Goal: Find contact information: Find contact information

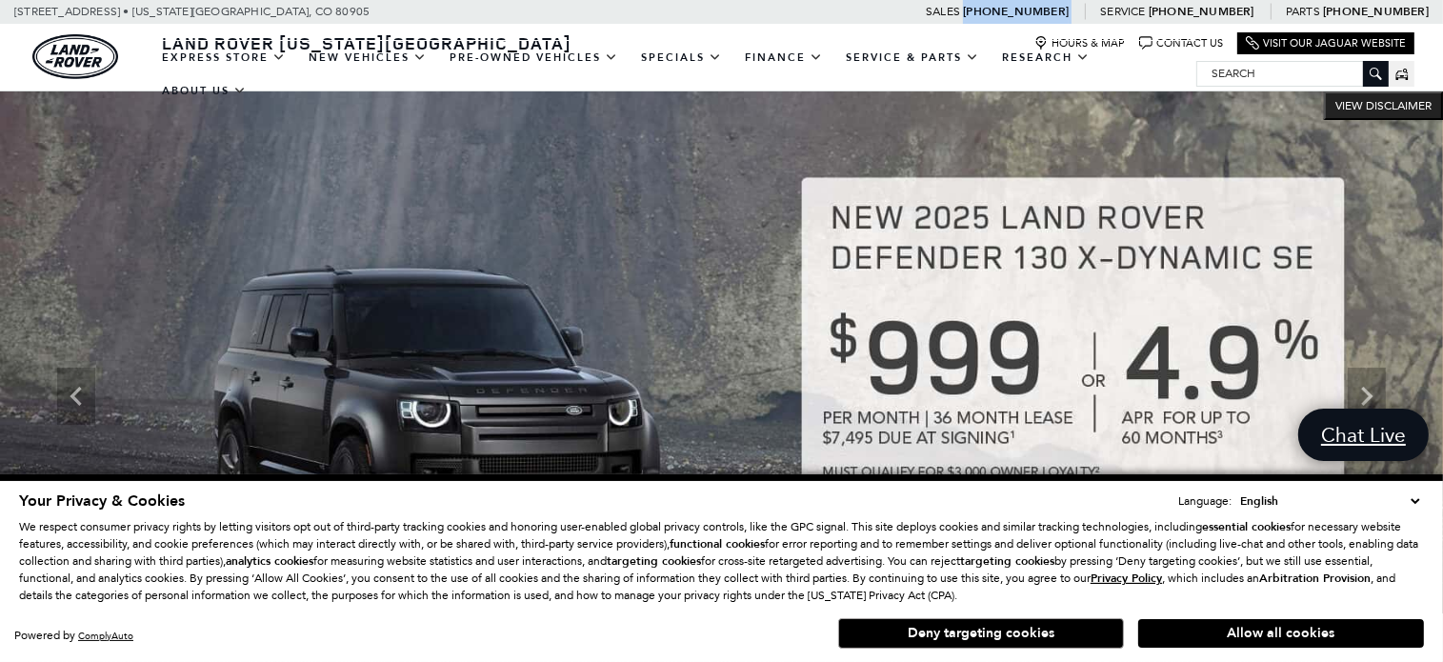
drag, startPoint x: 1125, startPoint y: 10, endPoint x: 1047, endPoint y: 14, distance: 78.2
click at [1047, 14] on span "Call sales Phone Number 719-302-1000" at bounding box center [1017, 11] width 109 height 13
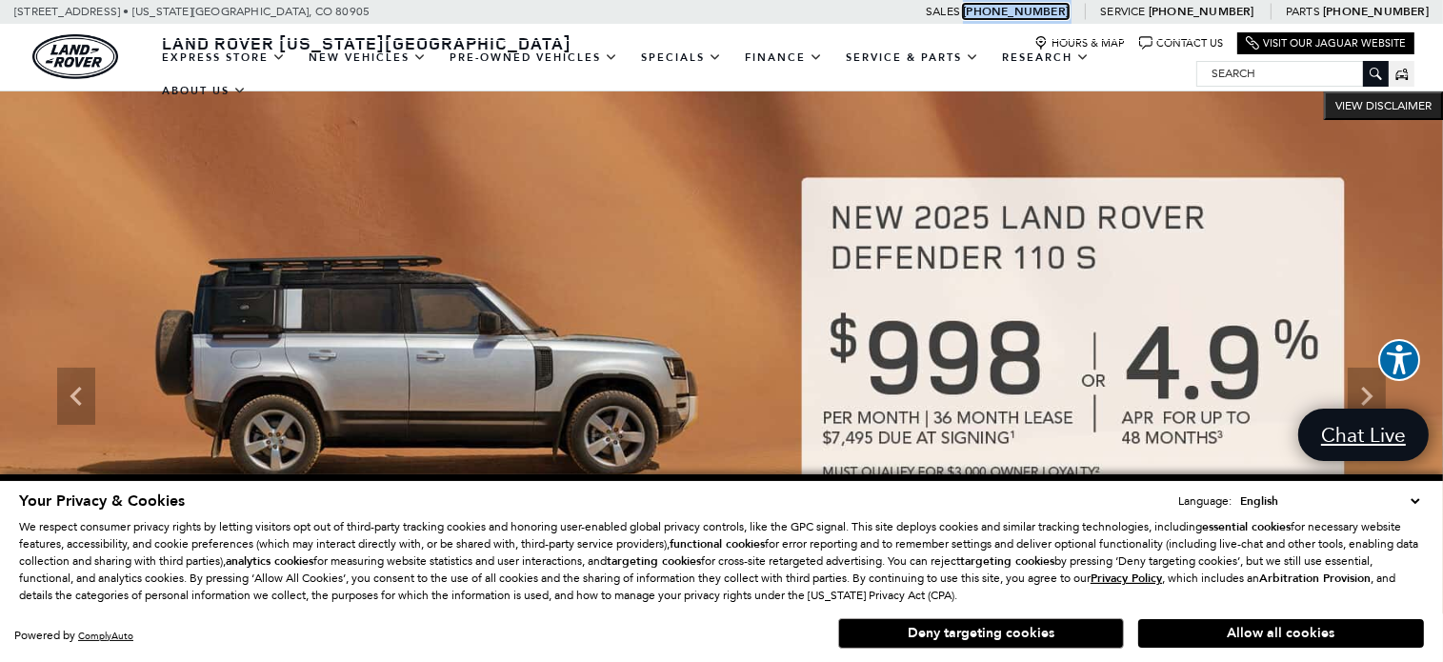
copy span "[PHONE_NUMBER]"
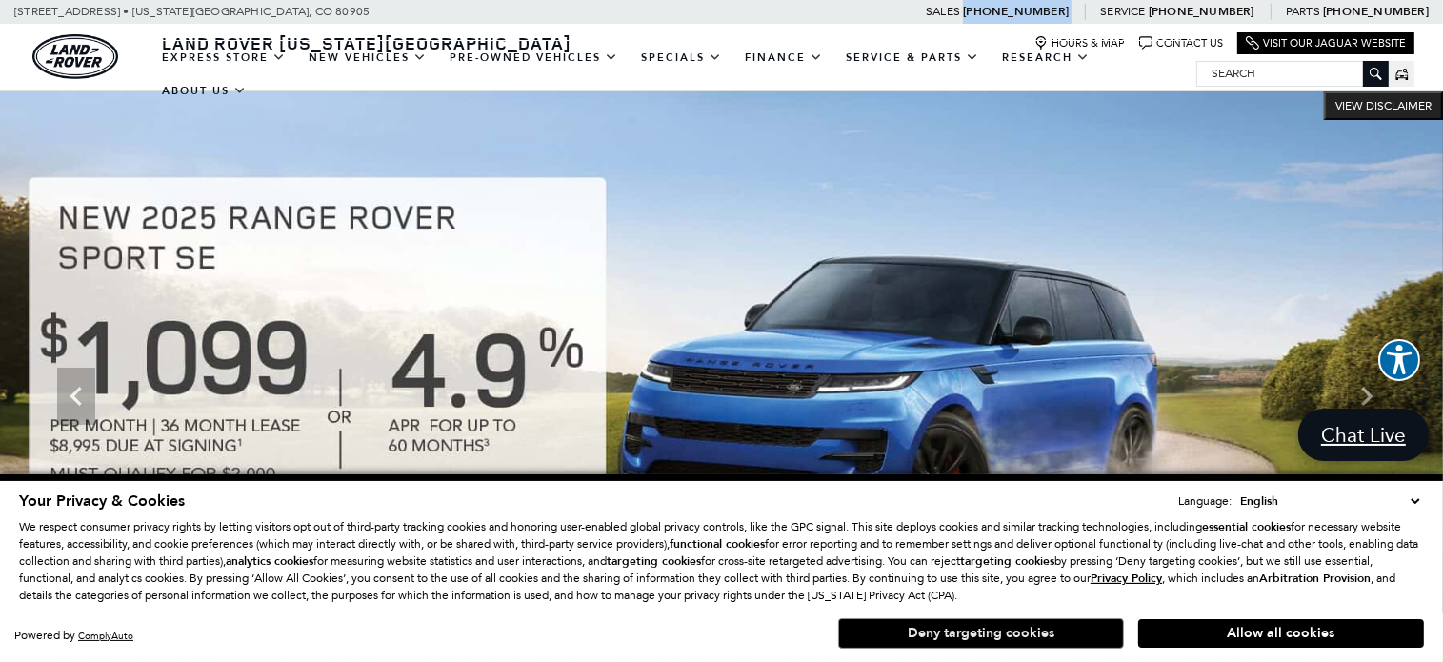
drag, startPoint x: 990, startPoint y: 635, endPoint x: 1029, endPoint y: 599, distance: 53.3
click at [991, 635] on button "Deny targeting cookies" at bounding box center [981, 633] width 286 height 30
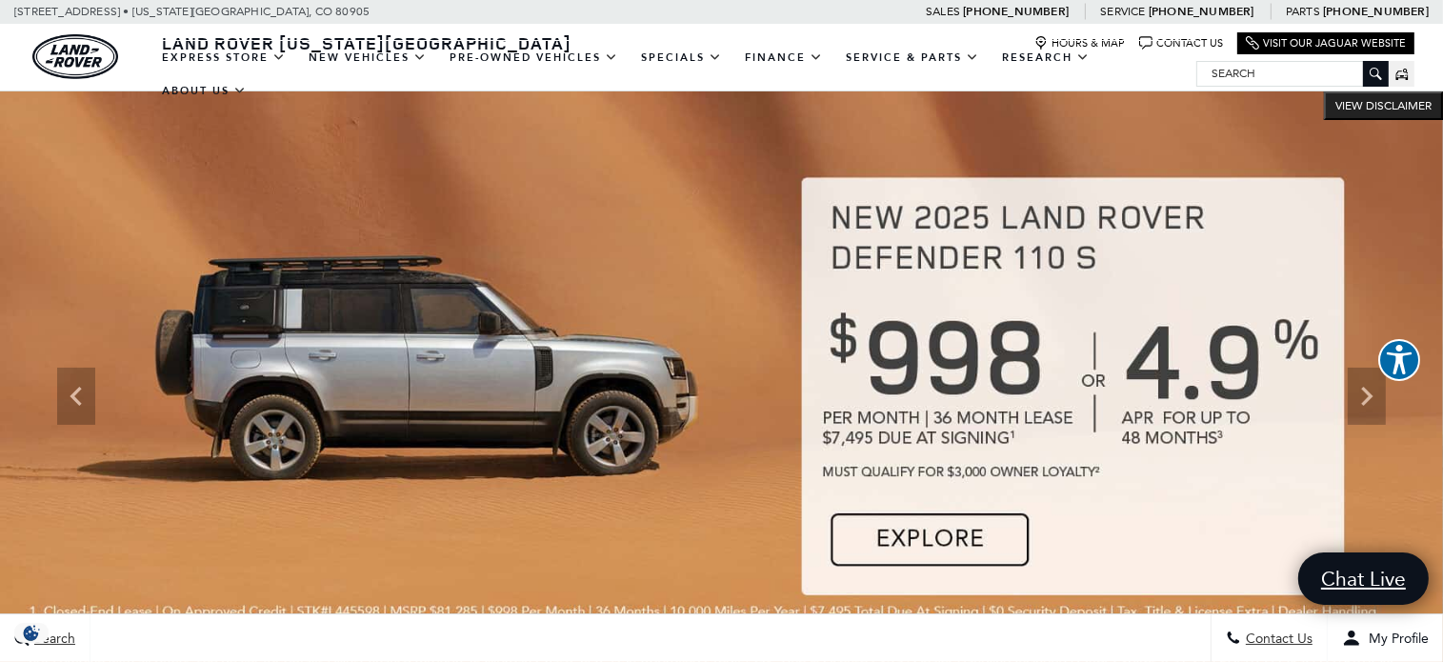
click at [1109, 43] on ul "EXPRESS STORE Shop All Models How Express Works New Vehicles View New Vehicles …" at bounding box center [674, 74] width 1046 height 67
click at [1104, 41] on ul "EXPRESS STORE Shop All Models How Express Works New Vehicles View New Vehicles …" at bounding box center [674, 74] width 1046 height 67
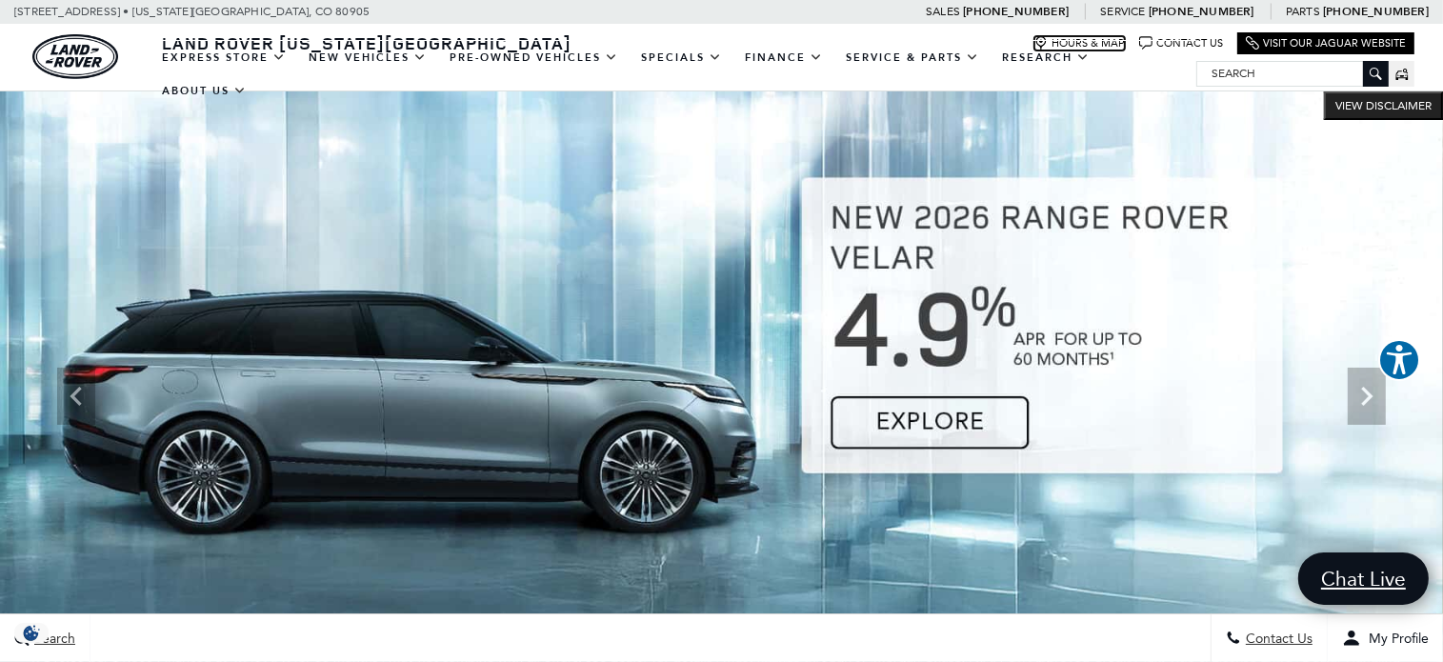
click at [1096, 36] on link "Hours & Map" at bounding box center [1080, 43] width 91 height 14
